Goal: Task Accomplishment & Management: Manage account settings

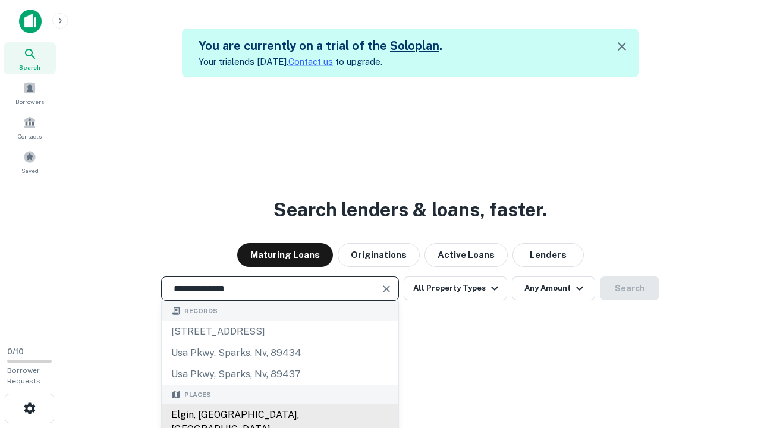
click at [279, 415] on div "Elgin, IL, USA" at bounding box center [280, 422] width 237 height 36
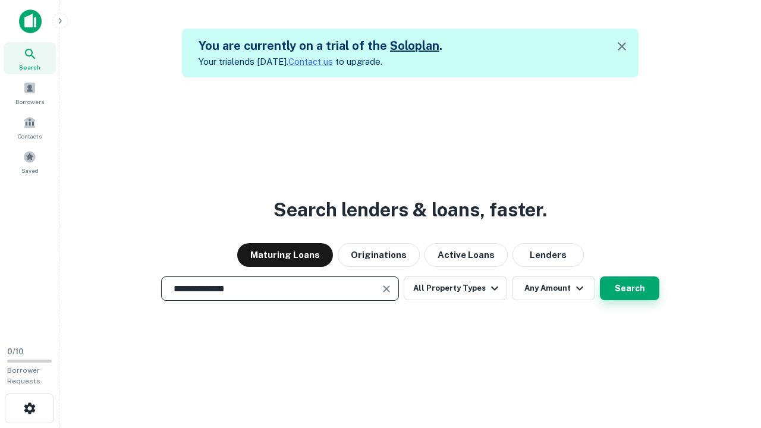
type input "**********"
click at [600, 276] on button "Search" at bounding box center [629, 288] width 59 height 24
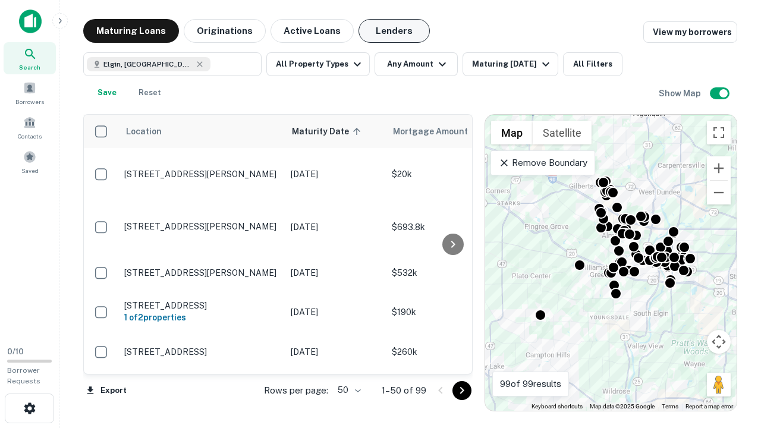
click at [394, 31] on button "Lenders" at bounding box center [393, 31] width 71 height 24
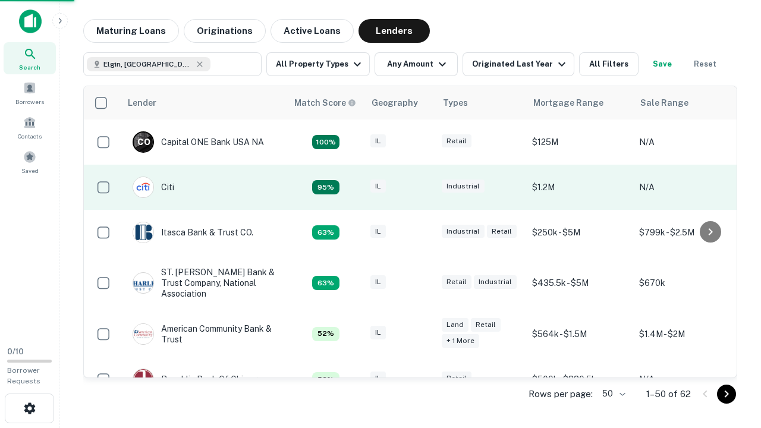
click at [422, 187] on div "IL" at bounding box center [399, 187] width 59 height 16
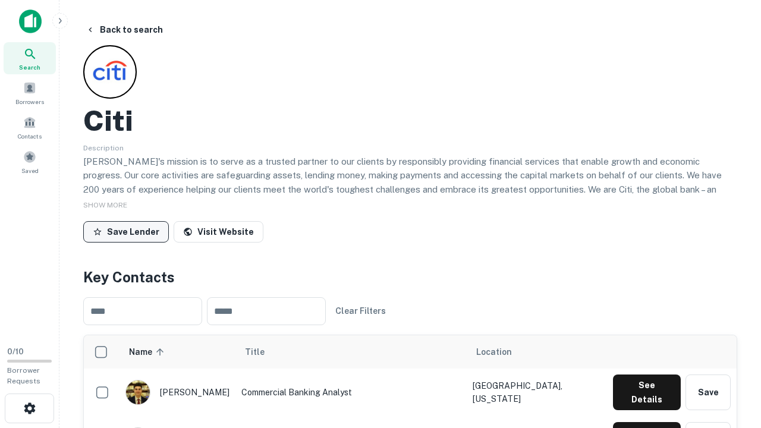
click at [126, 231] on button "Save Lender" at bounding box center [126, 231] width 86 height 21
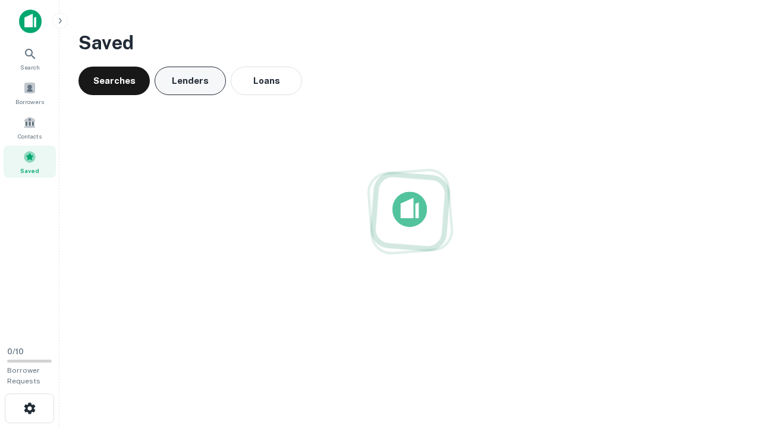
click at [190, 81] on button "Lenders" at bounding box center [189, 81] width 71 height 29
